Goal: Information Seeking & Learning: Find specific fact

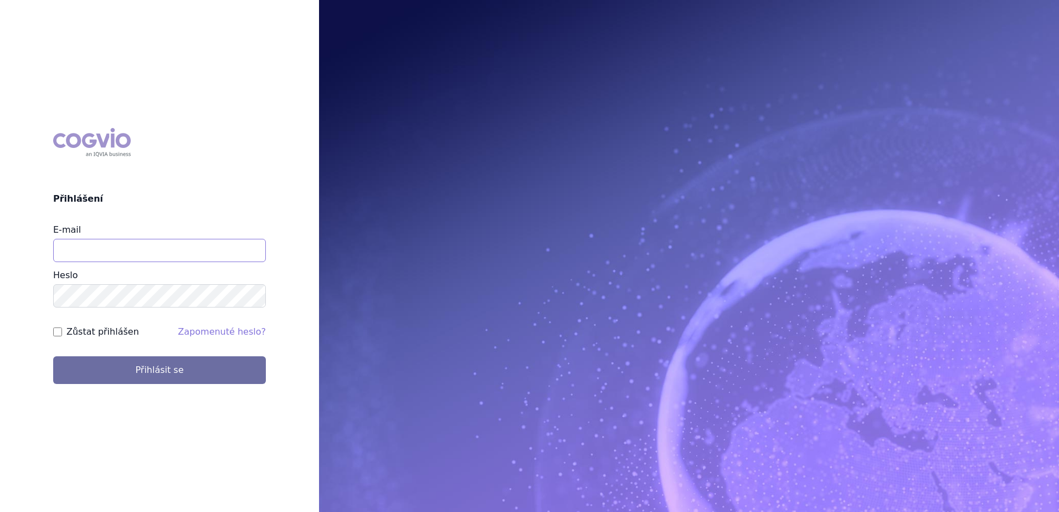
click at [169, 252] on input "E-mail" at bounding box center [159, 250] width 213 height 23
type input "Jan.strnad@ipsen.com"
click at [53, 356] on button "Přihlásit se" at bounding box center [159, 370] width 213 height 28
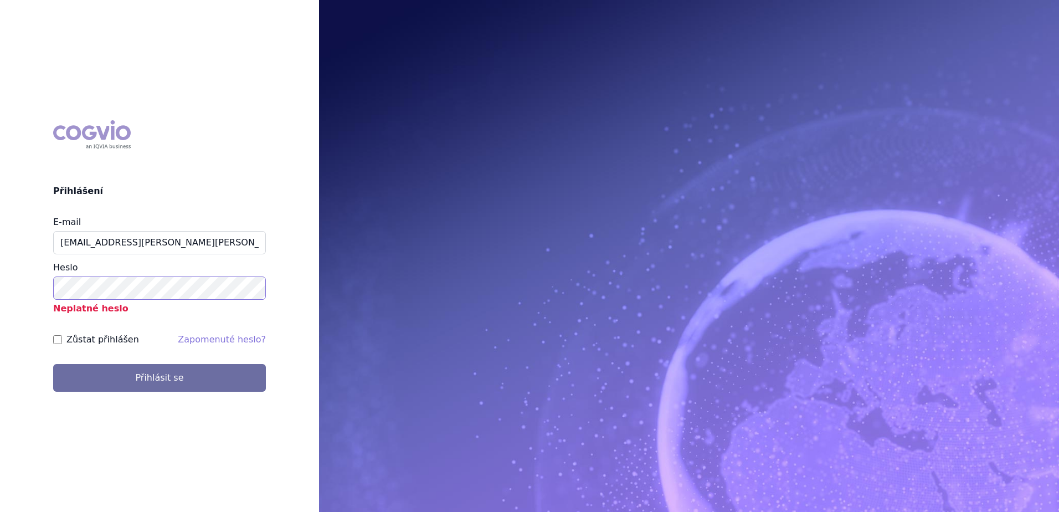
click at [53, 364] on button "Přihlásit se" at bounding box center [159, 378] width 213 height 28
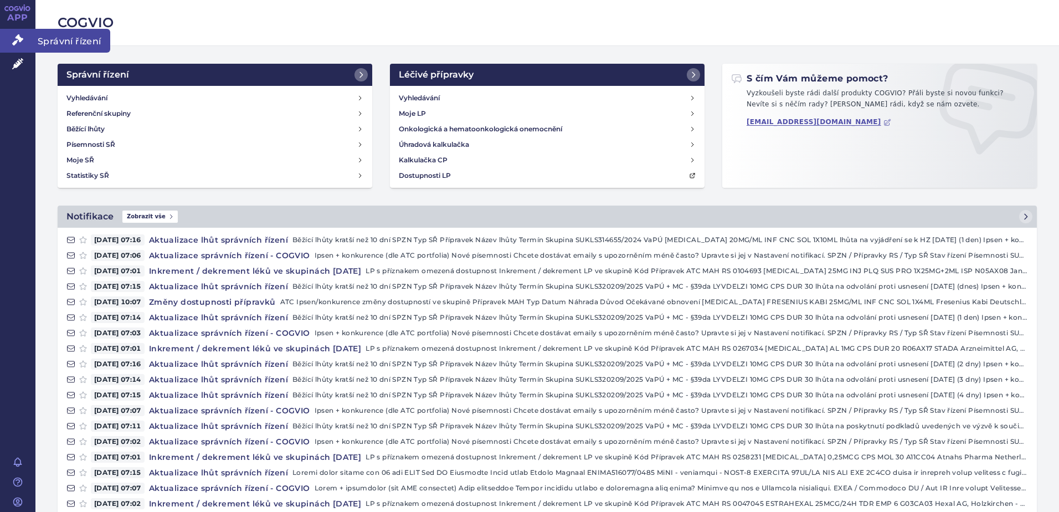
click at [68, 40] on span "Správní řízení" at bounding box center [72, 40] width 75 height 23
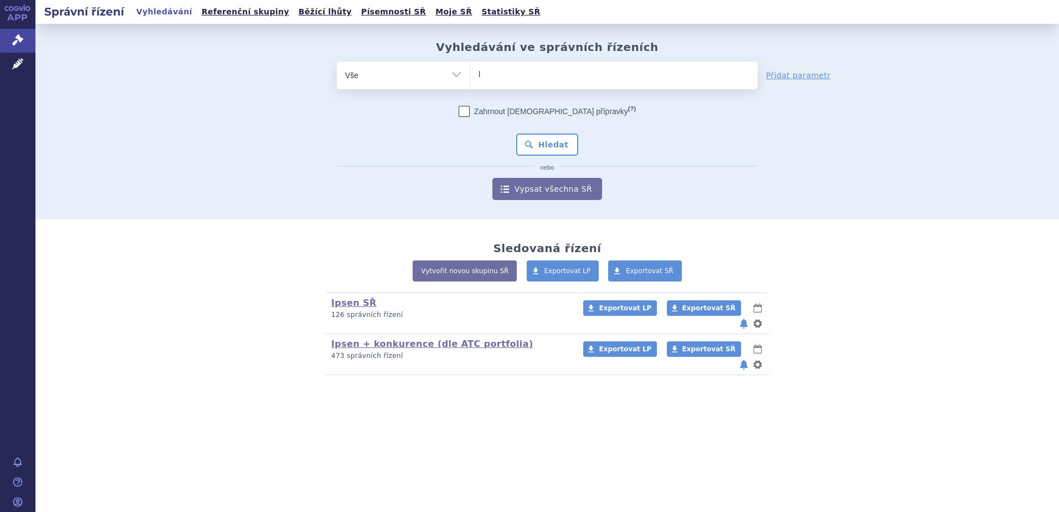
type input "li"
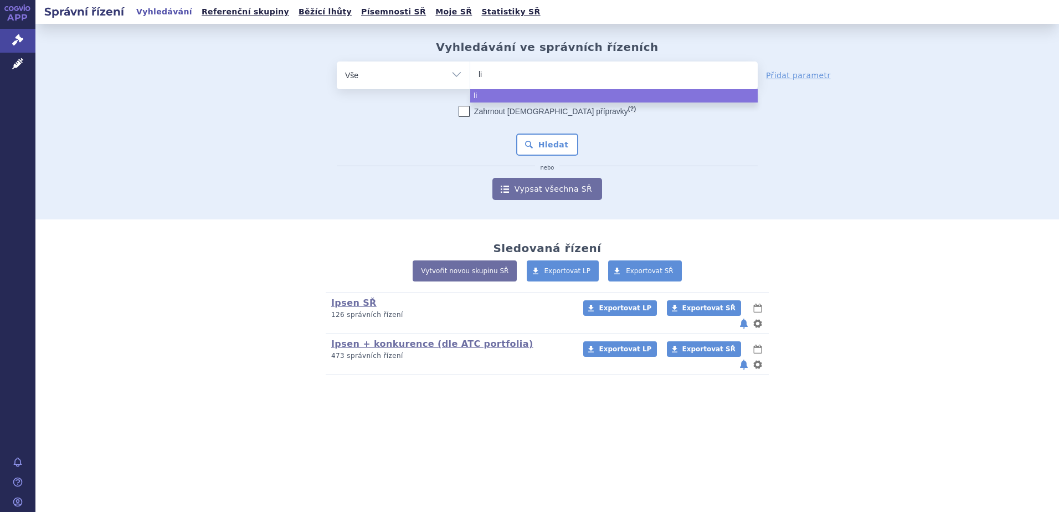
type input "liv"
type input "livde"
type input "livdelz"
type input "livdelzii"
type input "livdelzi"
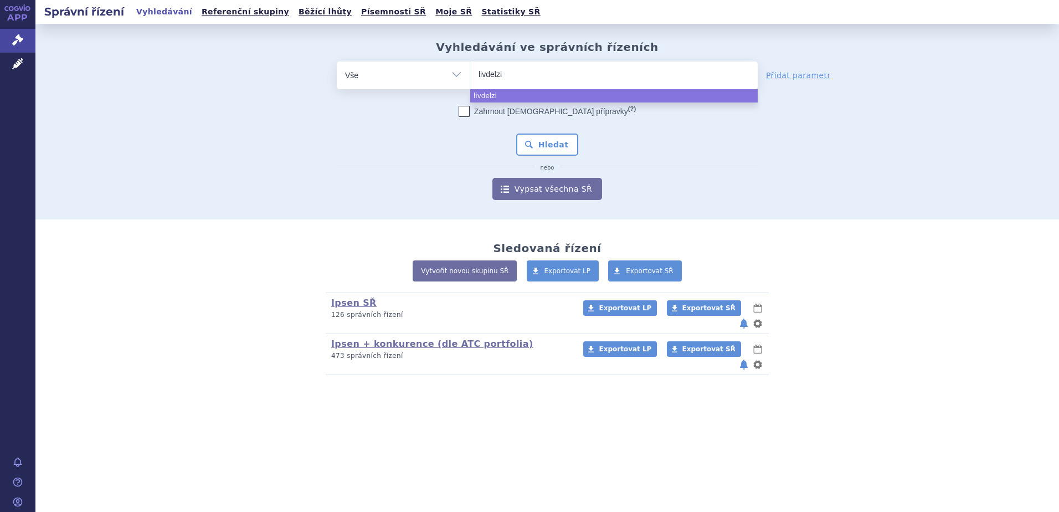
type input "livdelziy"
select select "livdelziy"
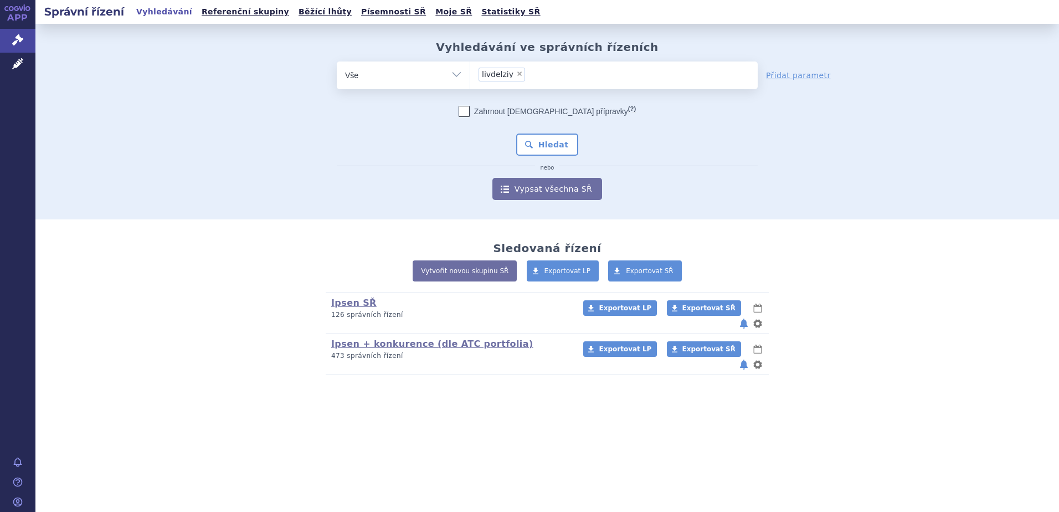
click at [516, 73] on span "×" at bounding box center [519, 73] width 7 height 7
click at [470, 73] on select "livdelziy" at bounding box center [470, 75] width 1 height 28
select select
type input "ly"
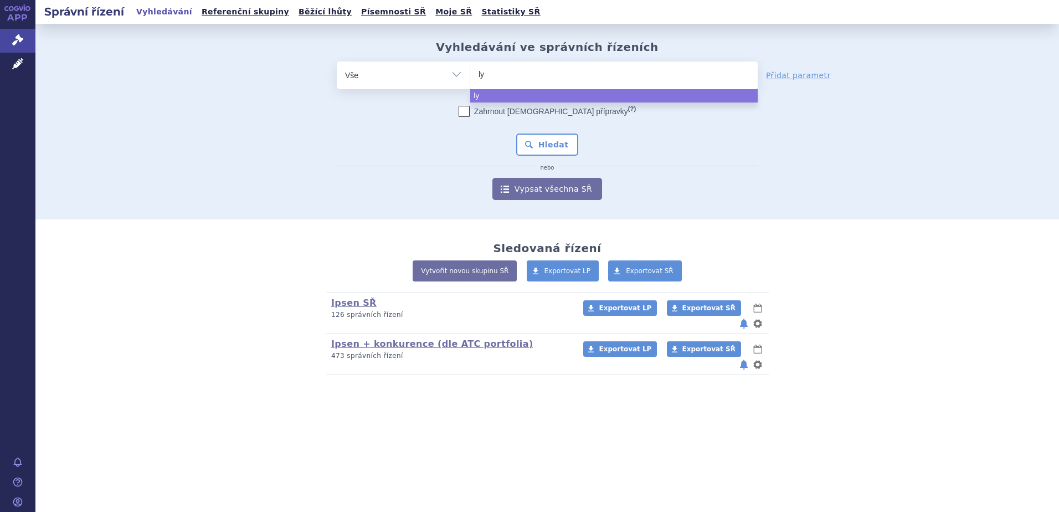
type input "lyv"
type input "lyve"
type input "ly"
type input "lyd"
type input "lyv"
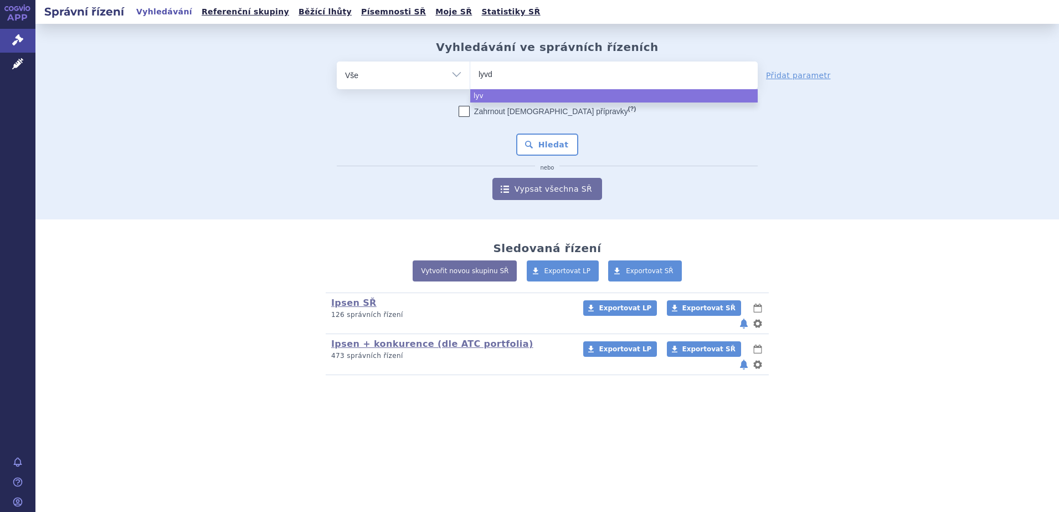
type input "lyvde"
type input "lyvdel"
type input "lyvdelz"
type input "lyvdelzi"
select select "lyvdelzi"
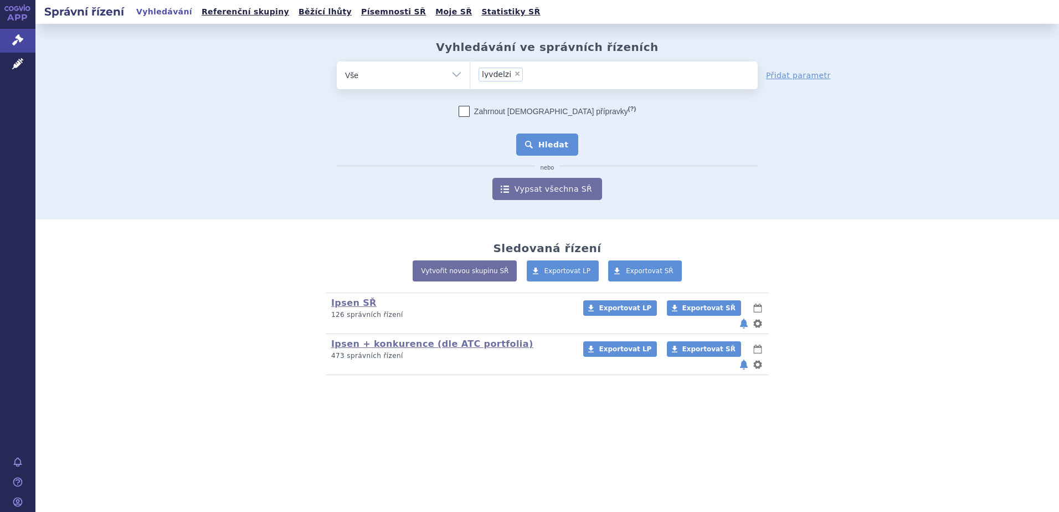
click at [556, 141] on button "Hledat" at bounding box center [547, 144] width 63 height 22
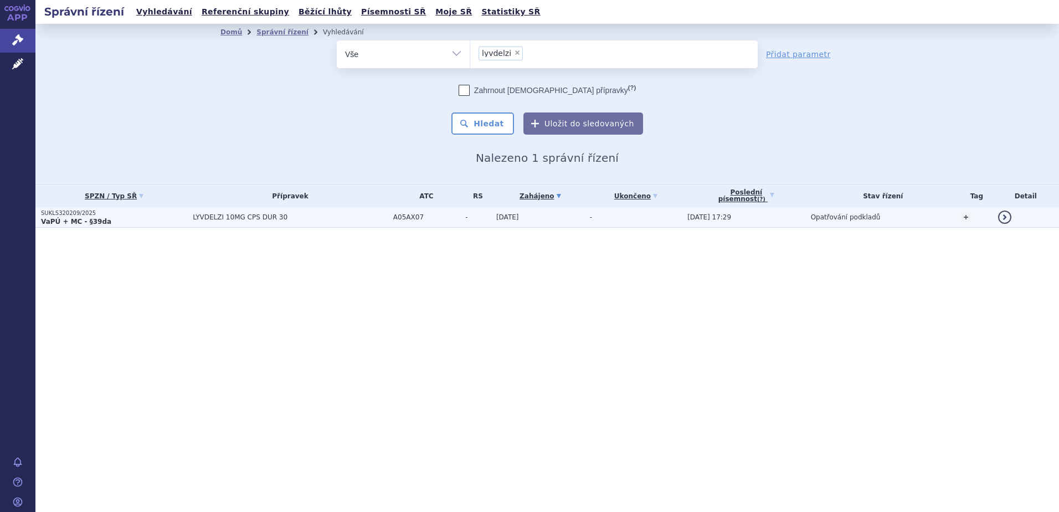
drag, startPoint x: 0, startPoint y: 0, endPoint x: 217, endPoint y: 214, distance: 305.1
click at [216, 215] on span "LYVDELZI 10MG CPS DUR 30" at bounding box center [290, 217] width 195 height 8
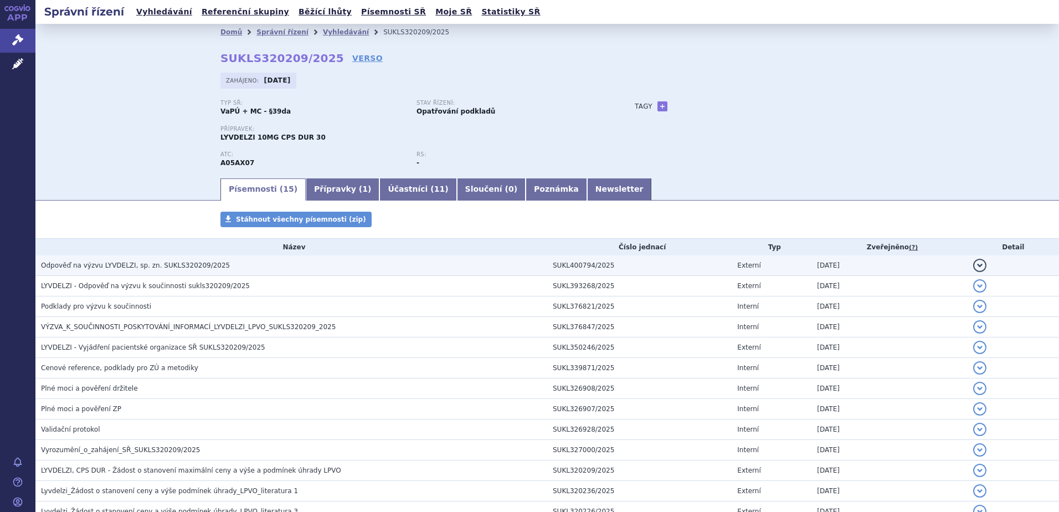
drag, startPoint x: 0, startPoint y: 0, endPoint x: 177, endPoint y: 273, distance: 325.1
click at [177, 273] on td "Odpověď na výzvu LYVDELZI, sp. zn. SUKLS320209/2025" at bounding box center [291, 265] width 512 height 20
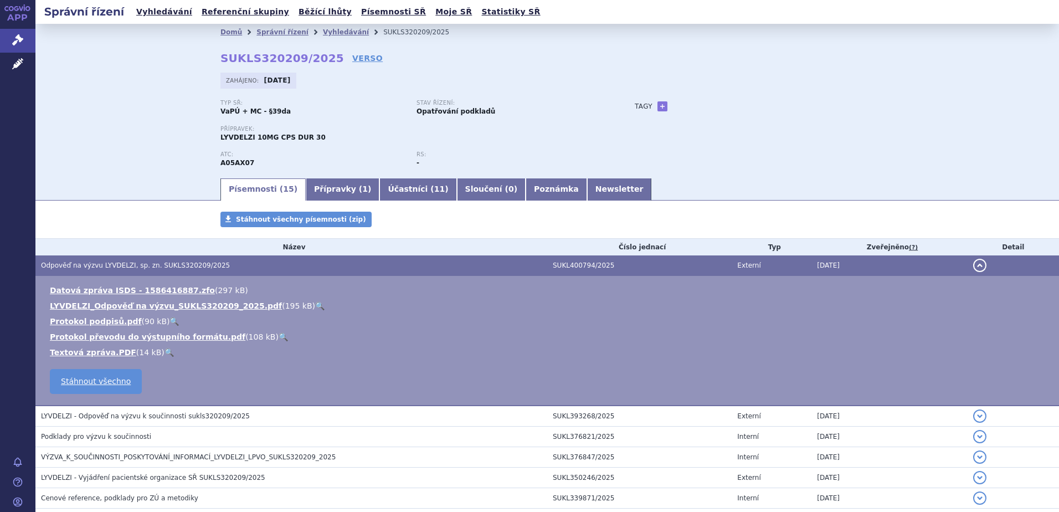
click at [315, 304] on link "🔍" at bounding box center [319, 305] width 9 height 9
click at [167, 170] on div "Domů Správní řízení Vyhledávání SUKLS320209/2025 SUKLS320209/2025 VERSO [GEOGRA…" at bounding box center [547, 100] width 1024 height 153
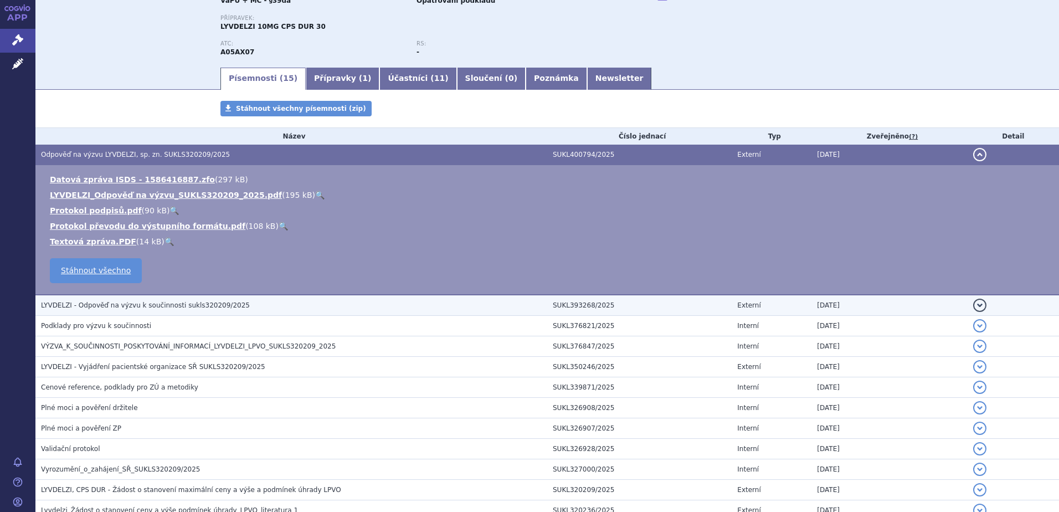
click at [183, 300] on h3 "LYVDELZI - Odpověď na výzvu k součinnosti sukls320209/2025" at bounding box center [294, 305] width 506 height 11
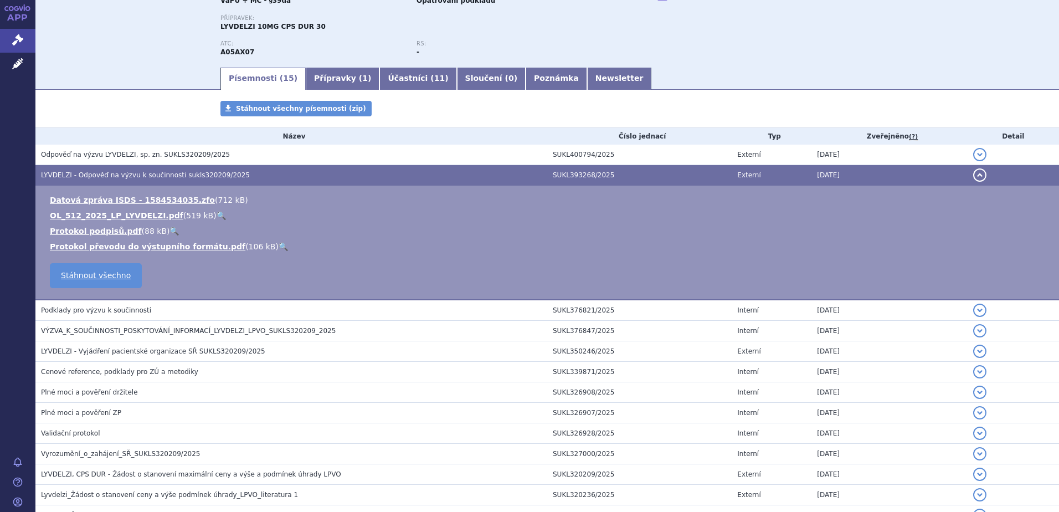
click at [217, 218] on link "🔍" at bounding box center [221, 215] width 9 height 9
